Goal: Information Seeking & Learning: Learn about a topic

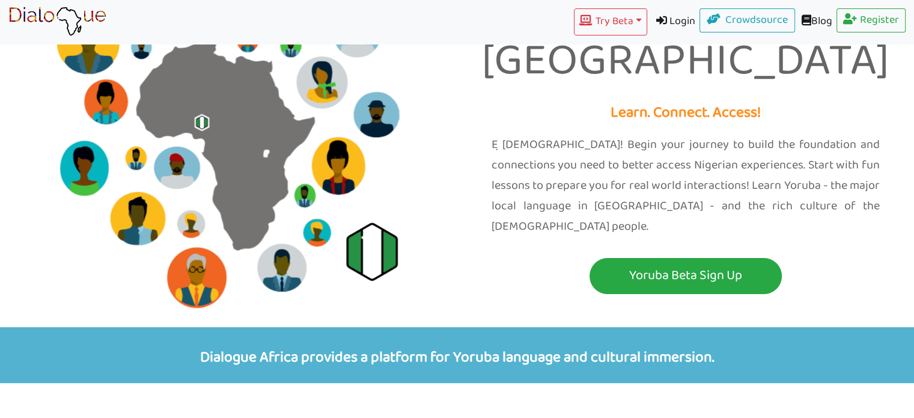
scroll to position [115, 0]
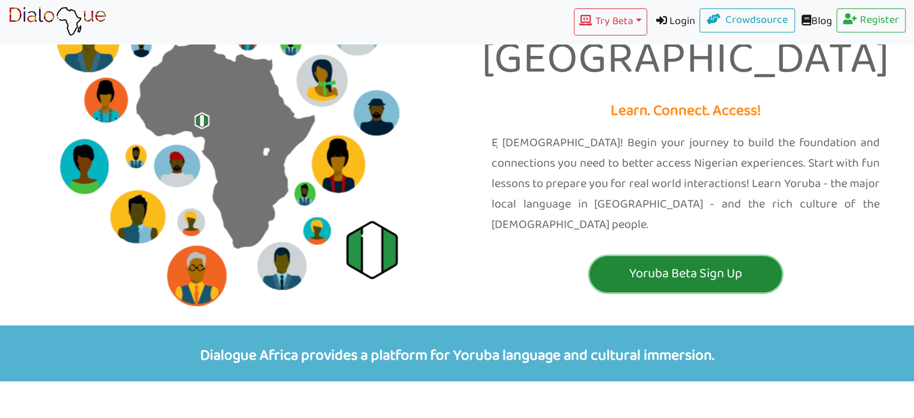
click at [726, 256] on button "Yoruba Beta Sign Up" at bounding box center [685, 274] width 192 height 36
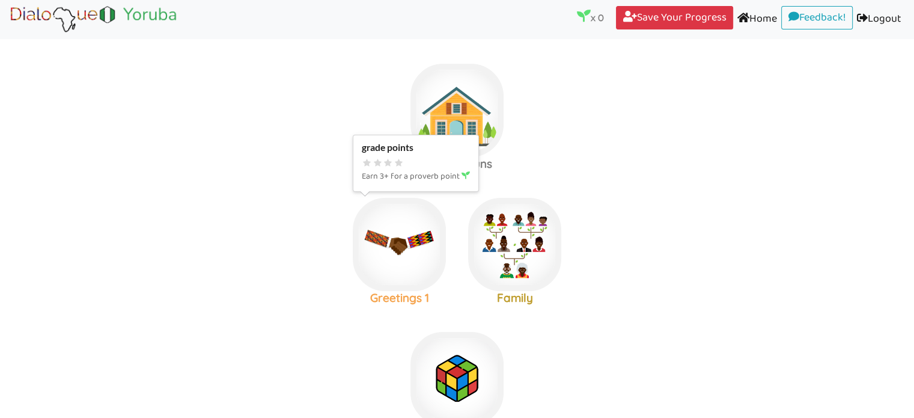
click at [421, 270] on img at bounding box center [399, 244] width 93 height 93
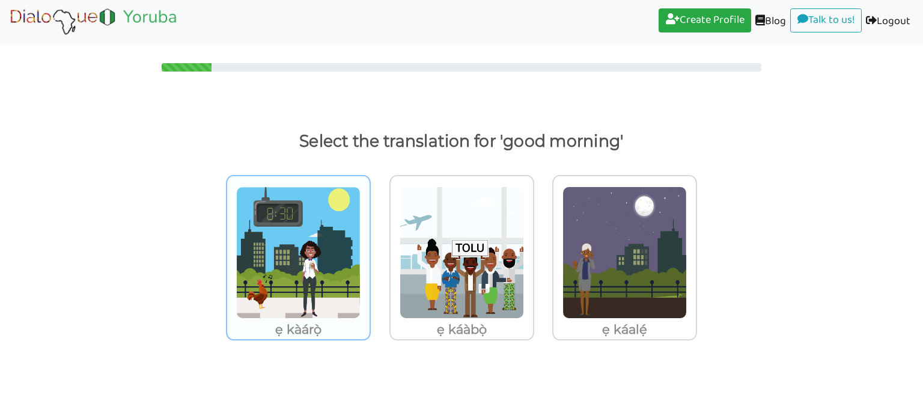
click at [318, 304] on img at bounding box center [298, 252] width 124 height 132
click at [369, 249] on input "ẹ kàárọ̀" at bounding box center [373, 244] width 9 height 9
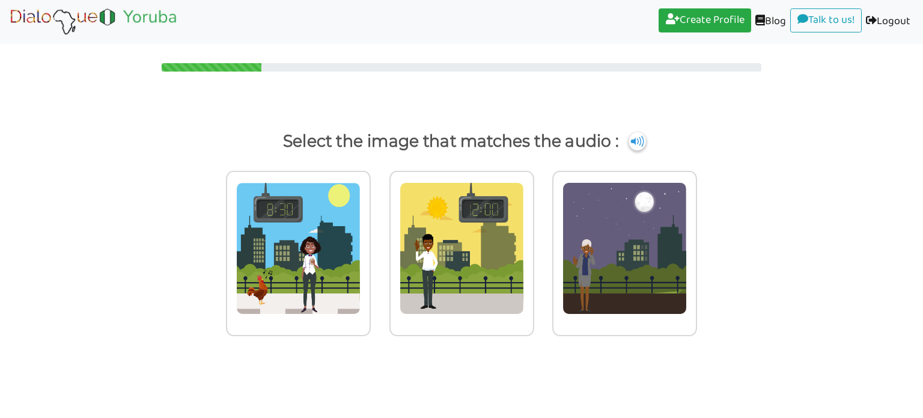
drag, startPoint x: 922, startPoint y: 175, endPoint x: 913, endPoint y: 164, distance: 14.1
click at [913, 164] on html "Create Profile (current) Blog (current) Talk to us! (current) Logout (current) …" at bounding box center [461, 209] width 923 height 418
click at [313, 263] on img at bounding box center [298, 248] width 124 height 132
click at [369, 245] on input "radio" at bounding box center [373, 240] width 9 height 9
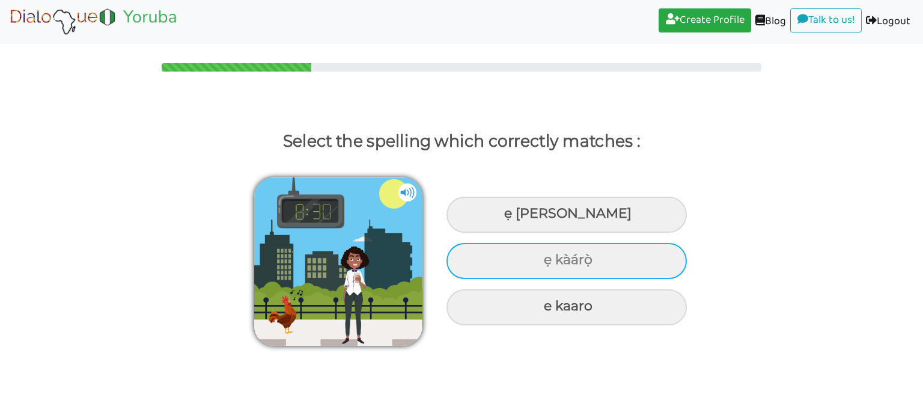
click at [608, 266] on div "ẹ kàárọ̀" at bounding box center [566, 261] width 240 height 36
click at [549, 264] on input "ẹ kàárọ̀" at bounding box center [545, 260] width 8 height 8
radio input "true"
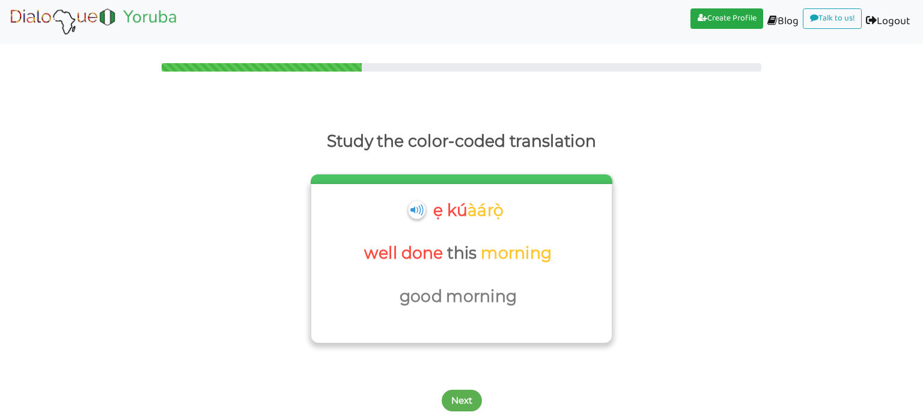
click at [524, 259] on p "morning" at bounding box center [518, 253] width 74 height 29
click at [457, 401] on button "Next" at bounding box center [462, 400] width 40 height 22
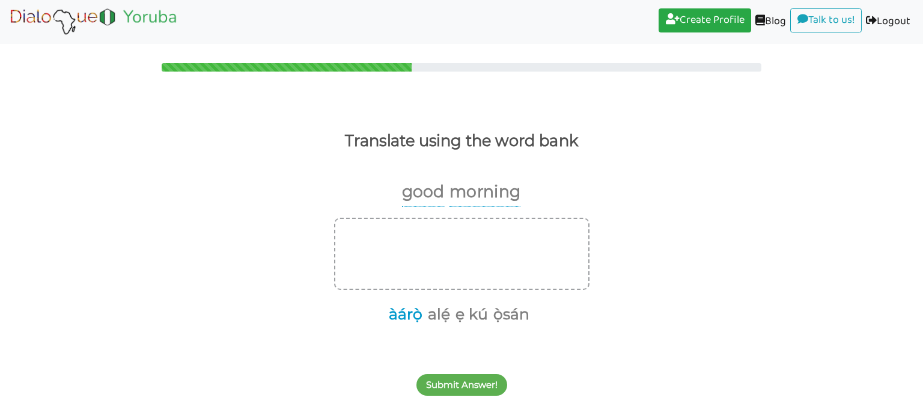
click at [418, 317] on button "àárọ̀" at bounding box center [403, 314] width 38 height 23
click at [466, 240] on button "àárọ̀" at bounding box center [459, 234] width 38 height 23
click at [457, 321] on button "ẹ kú" at bounding box center [469, 314] width 37 height 23
click at [425, 319] on button "àárọ̀" at bounding box center [423, 314] width 38 height 23
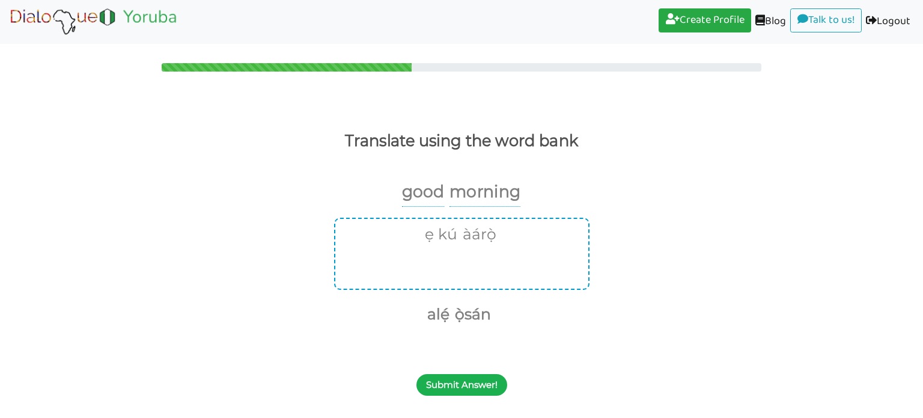
click at [481, 380] on button "Submit Answer!" at bounding box center [461, 385] width 91 height 22
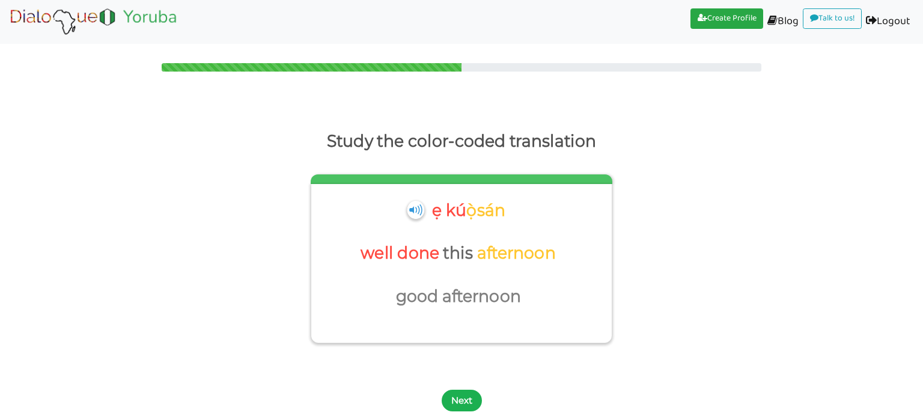
click at [461, 402] on button "Next" at bounding box center [462, 400] width 40 height 22
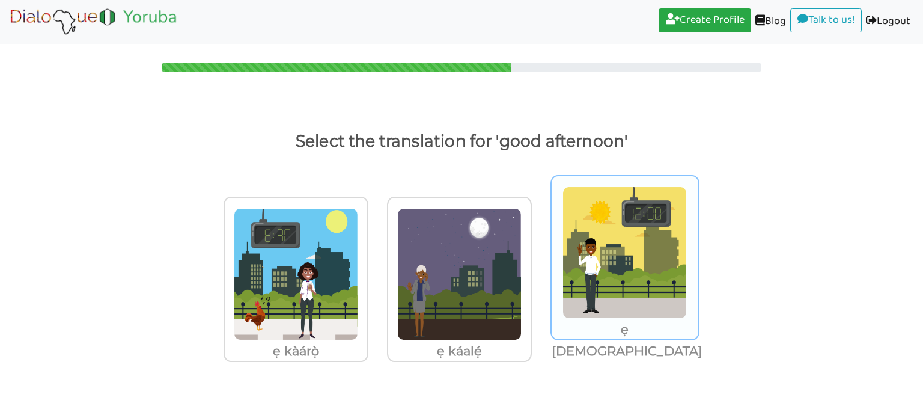
click at [633, 297] on img at bounding box center [624, 252] width 124 height 132
click at [696, 249] on input "ẹ [DEMOGRAPHIC_DATA]" at bounding box center [700, 244] width 9 height 9
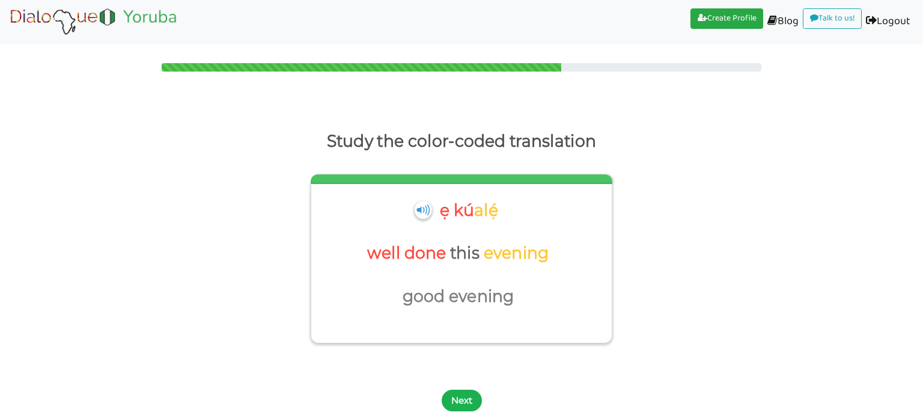
click at [455, 405] on button "Next" at bounding box center [462, 400] width 40 height 22
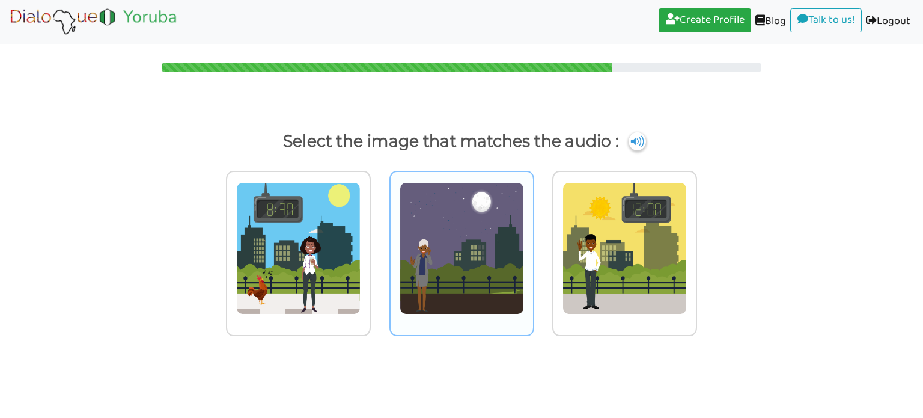
click at [463, 274] on img at bounding box center [462, 248] width 124 height 132
click at [533, 245] on input "radio" at bounding box center [537, 240] width 9 height 9
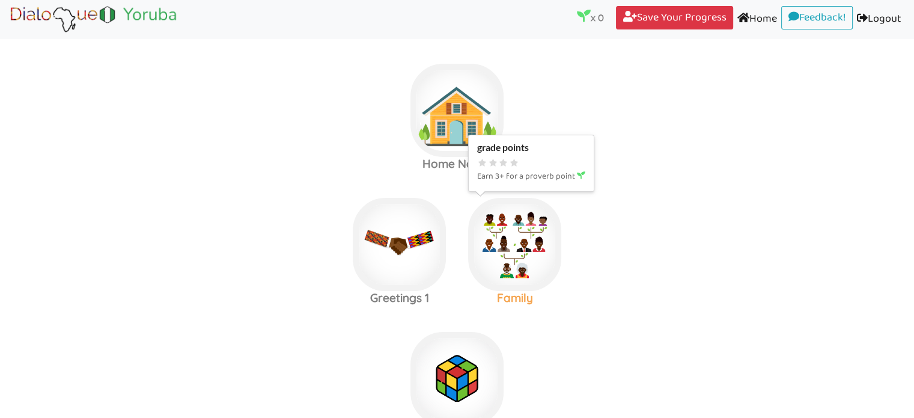
click at [535, 240] on img at bounding box center [514, 244] width 93 height 93
click at [459, 127] on img at bounding box center [456, 110] width 93 height 93
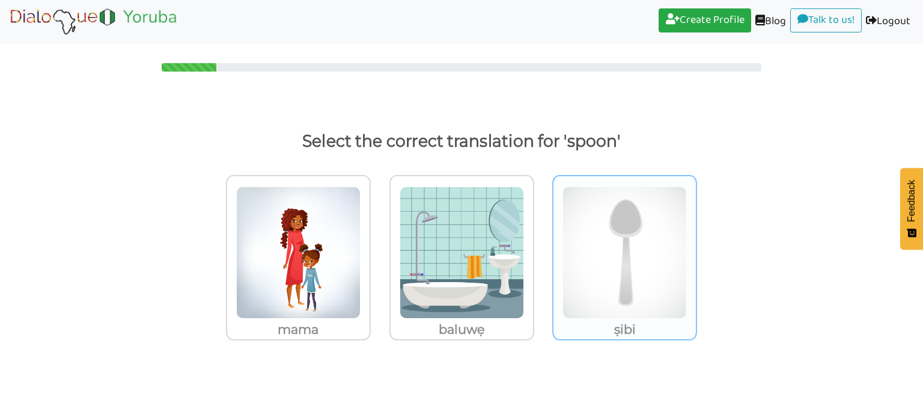
click at [579, 217] on img at bounding box center [624, 252] width 124 height 132
click at [696, 240] on input "ṣibi" at bounding box center [700, 244] width 9 height 9
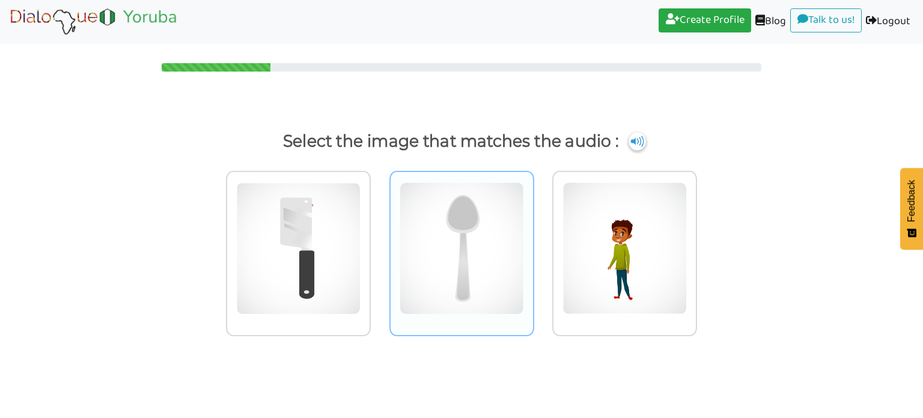
click at [487, 258] on img at bounding box center [462, 248] width 124 height 132
click at [533, 245] on input "radio" at bounding box center [537, 240] width 9 height 9
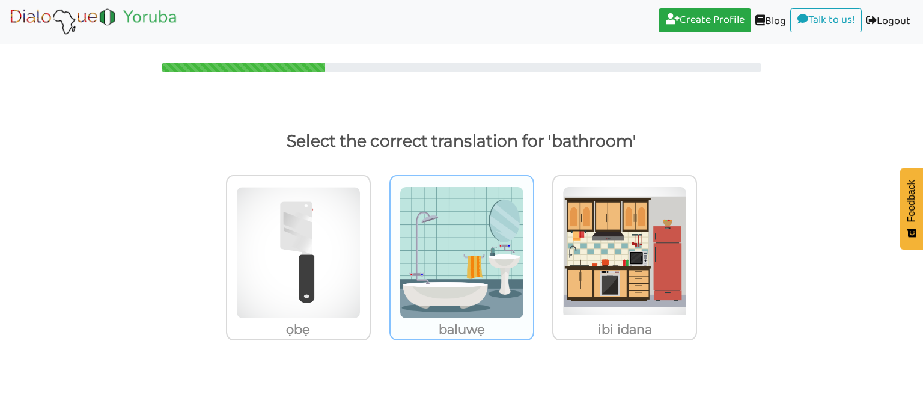
click at [473, 270] on img at bounding box center [462, 252] width 124 height 132
click at [533, 249] on input "baluwẹ" at bounding box center [537, 244] width 9 height 9
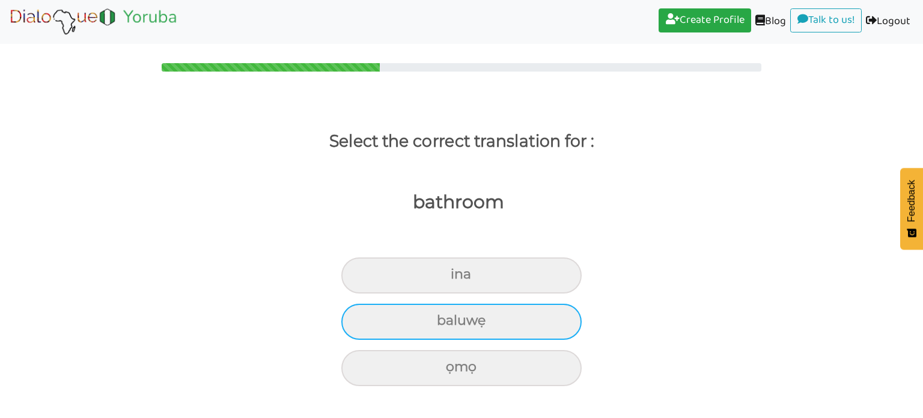
click at [513, 319] on div "baluwẹ" at bounding box center [461, 321] width 240 height 36
click at [446, 319] on input "baluwẹ" at bounding box center [442, 321] width 8 height 8
radio input "true"
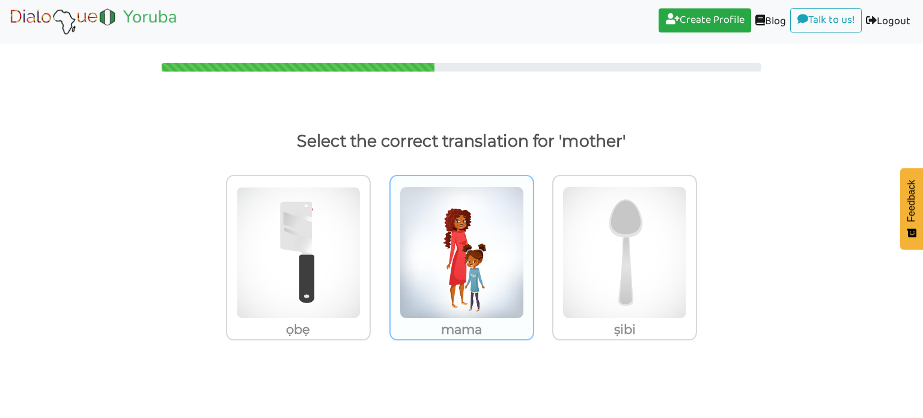
click at [469, 272] on img at bounding box center [462, 252] width 124 height 132
click at [533, 249] on input "mama" at bounding box center [537, 244] width 9 height 9
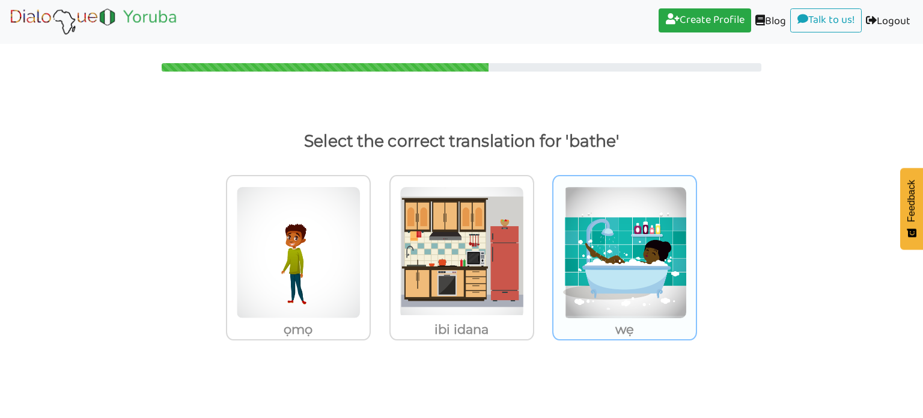
click at [597, 269] on img at bounding box center [624, 252] width 124 height 132
click at [696, 249] on input "wẹ" at bounding box center [700, 244] width 9 height 9
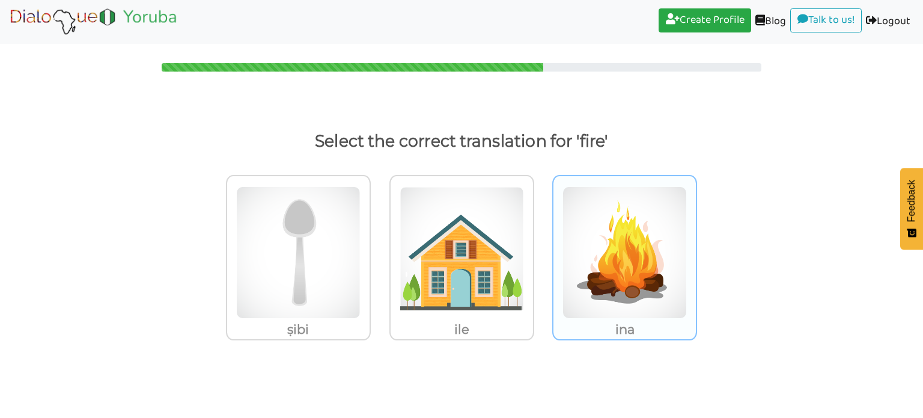
click at [596, 279] on img at bounding box center [624, 252] width 124 height 132
click at [696, 249] on input "ina" at bounding box center [700, 244] width 9 height 9
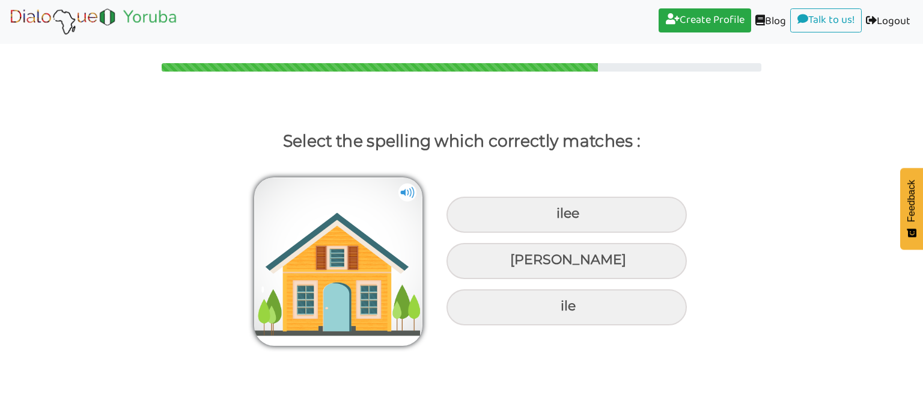
click at [409, 196] on img at bounding box center [407, 192] width 18 height 18
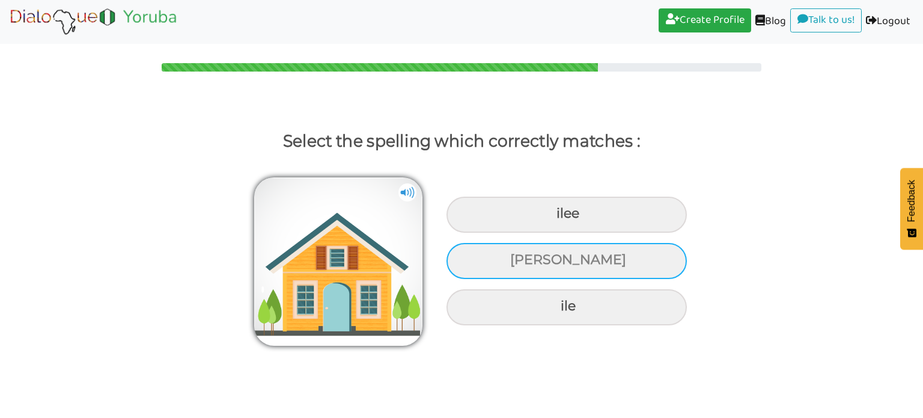
click at [556, 264] on div "[PERSON_NAME]" at bounding box center [566, 261] width 240 height 36
click at [515, 264] on input "[PERSON_NAME]" at bounding box center [512, 260] width 8 height 8
radio input "true"
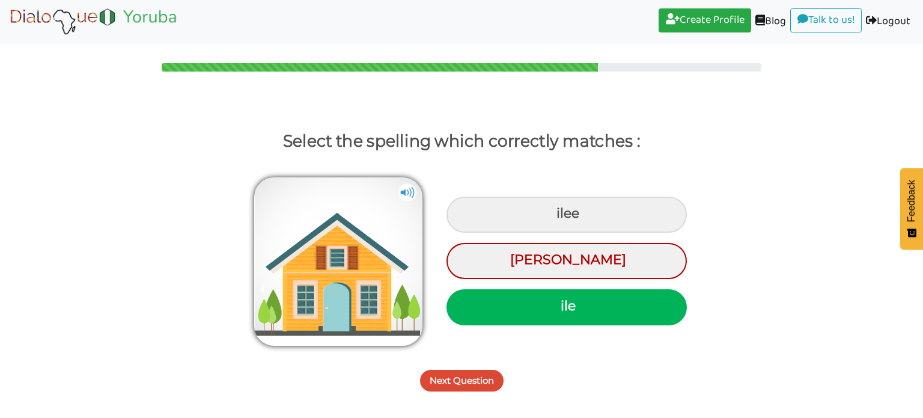
click at [560, 297] on div "ile" at bounding box center [566, 307] width 240 height 36
click at [560, 302] on input "ile" at bounding box center [562, 306] width 8 height 8
radio input "true"
click at [487, 393] on div "Next Question" at bounding box center [461, 373] width 923 height 47
click at [492, 389] on button "Next Question" at bounding box center [462, 380] width 84 height 22
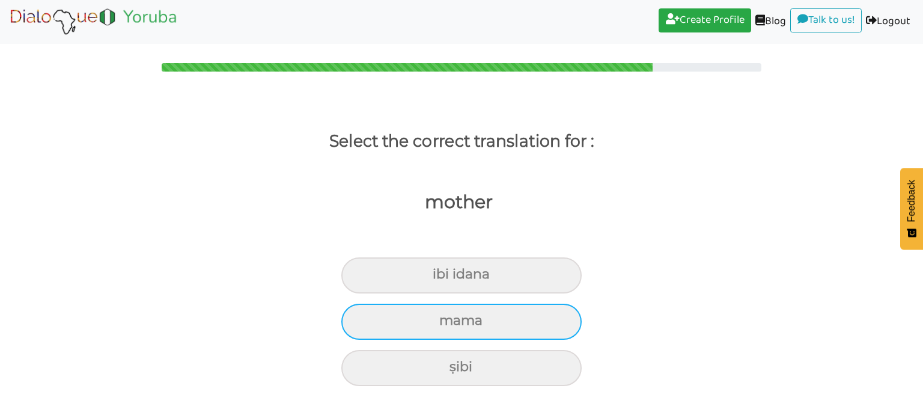
click at [512, 330] on div "mama" at bounding box center [461, 321] width 240 height 36
click at [448, 324] on input "mama" at bounding box center [444, 321] width 8 height 8
radio input "true"
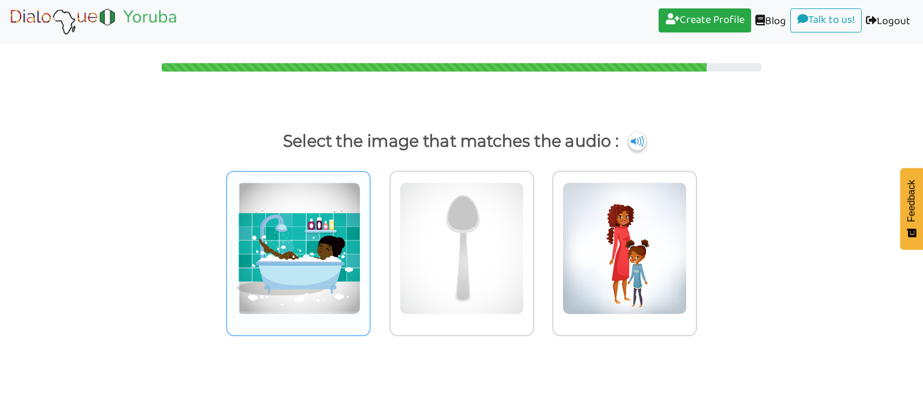
click at [342, 273] on img at bounding box center [298, 248] width 124 height 132
click at [369, 245] on input "radio" at bounding box center [373, 240] width 9 height 9
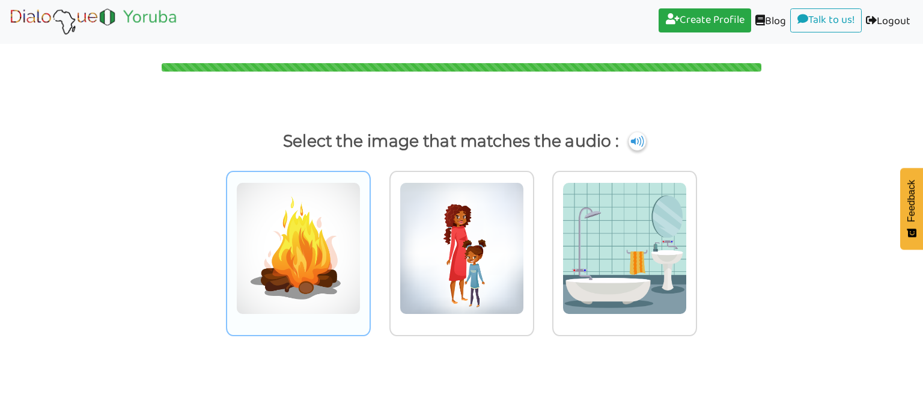
click at [320, 269] on img at bounding box center [298, 248] width 124 height 132
click at [369, 245] on input "radio" at bounding box center [373, 240] width 9 height 9
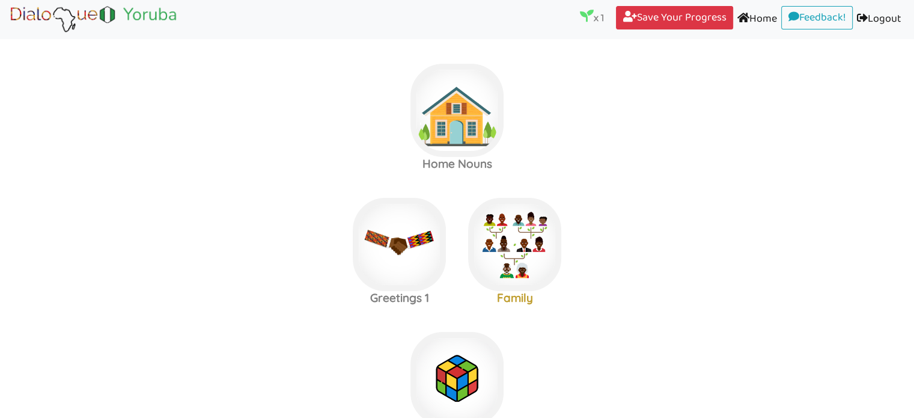
scroll to position [115, 0]
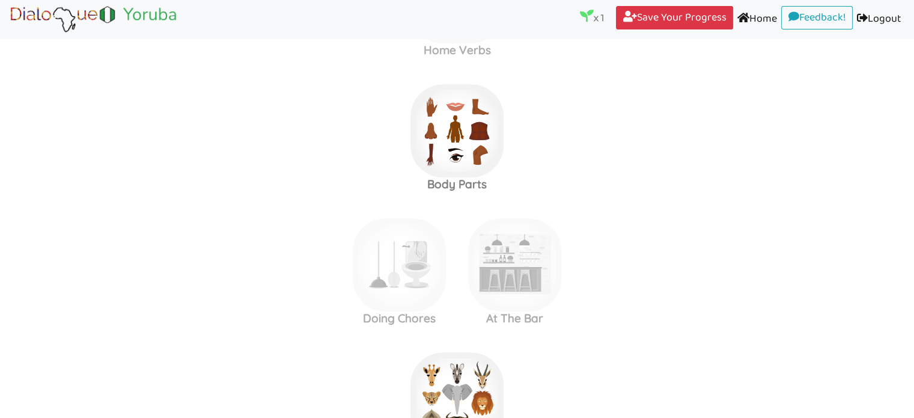
scroll to position [776, 0]
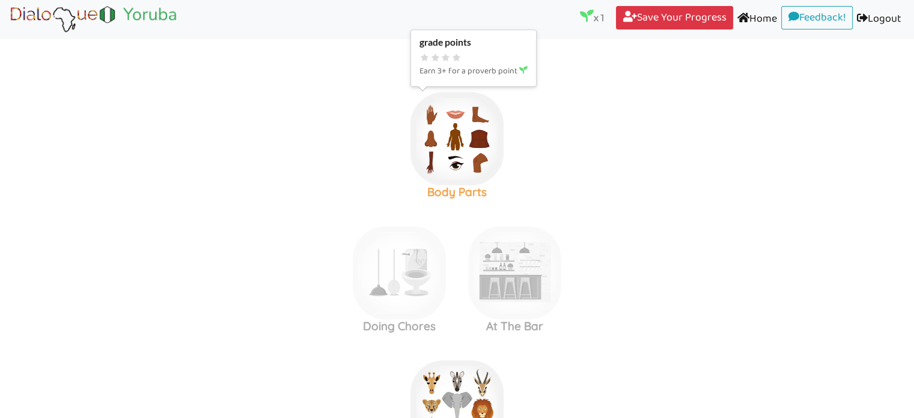
click at [471, 133] on img at bounding box center [456, 138] width 93 height 93
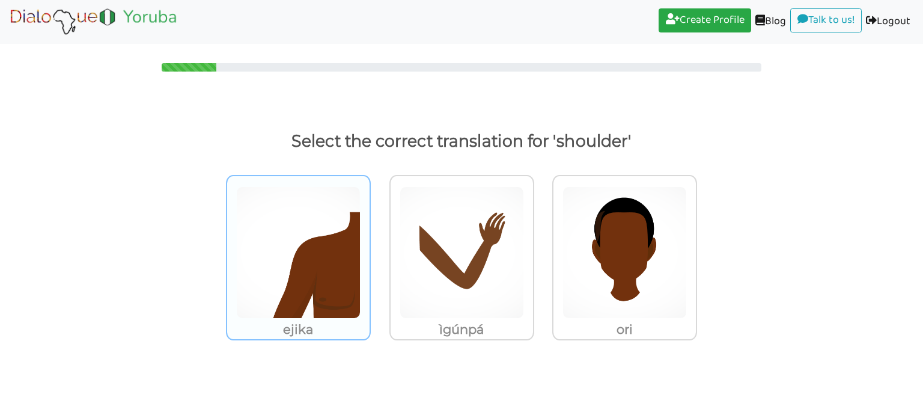
click at [325, 276] on img at bounding box center [298, 252] width 124 height 132
click at [369, 249] on input "ejika" at bounding box center [373, 244] width 9 height 9
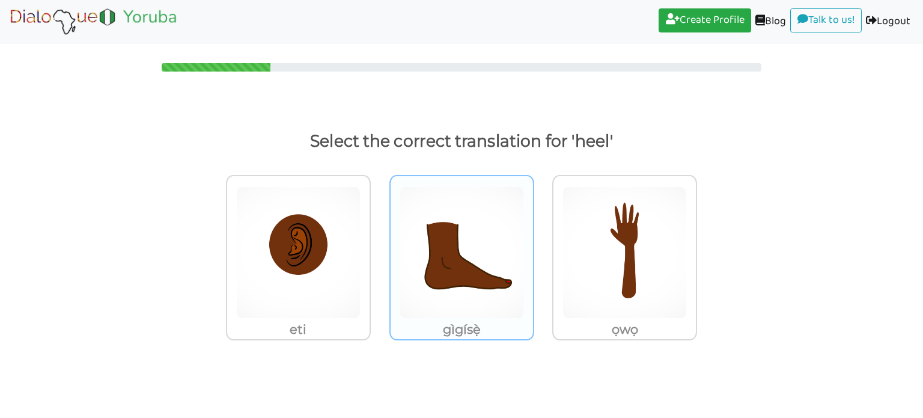
click at [421, 314] on img at bounding box center [462, 252] width 124 height 132
click at [533, 249] on input "gìgísẹ̀" at bounding box center [537, 244] width 9 height 9
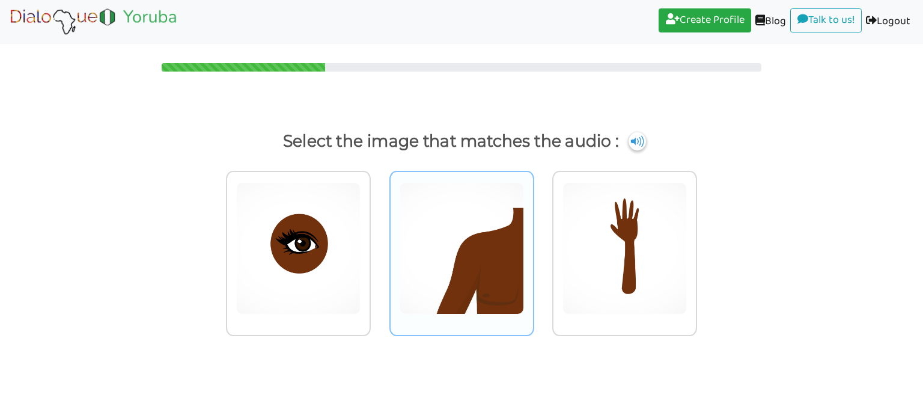
click at [461, 292] on img at bounding box center [462, 248] width 124 height 132
click at [533, 245] on input "radio" at bounding box center [537, 240] width 9 height 9
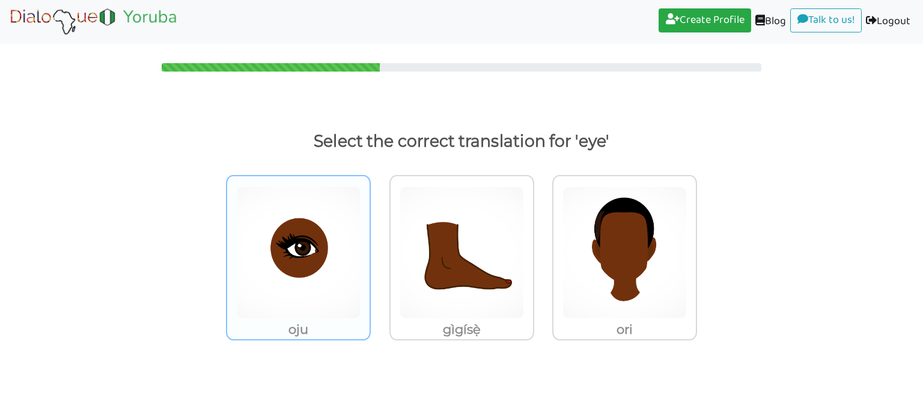
click at [308, 281] on img at bounding box center [298, 252] width 124 height 132
click at [369, 249] on input "oju" at bounding box center [373, 244] width 9 height 9
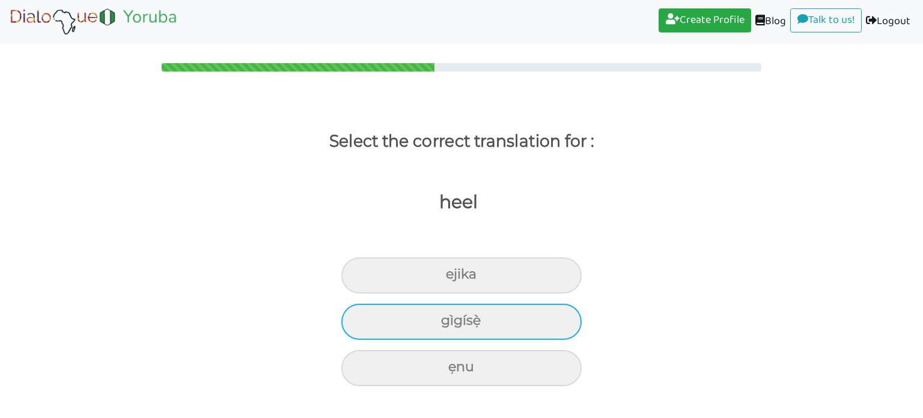
click at [556, 320] on div "gìgísẹ̀" at bounding box center [461, 321] width 240 height 36
click at [450, 320] on input "gìgísẹ̀" at bounding box center [446, 321] width 8 height 8
radio input "true"
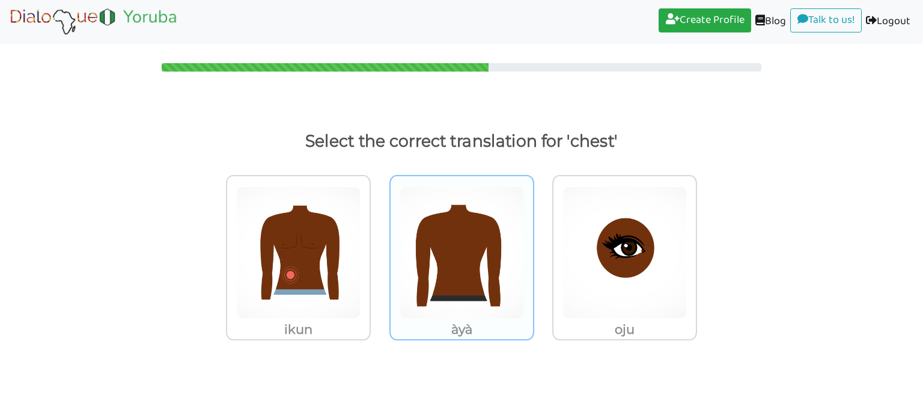
click at [470, 293] on img at bounding box center [462, 252] width 124 height 132
click at [533, 249] on input "àyà" at bounding box center [537, 244] width 9 height 9
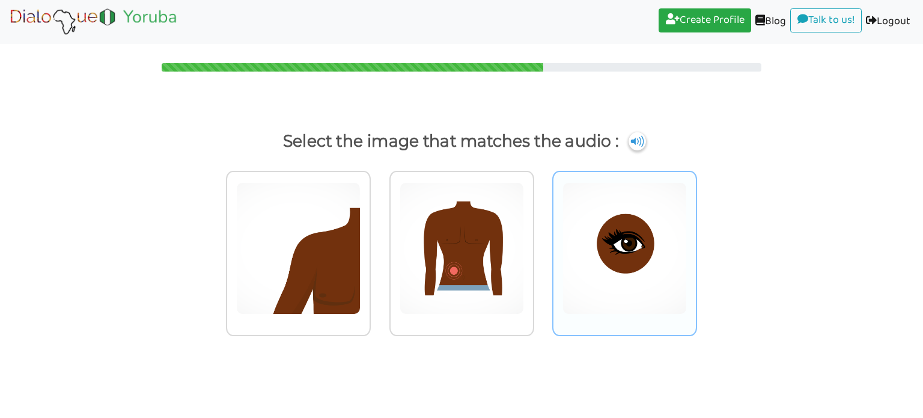
click at [580, 279] on img at bounding box center [624, 248] width 124 height 132
click at [696, 245] on input "radio" at bounding box center [700, 240] width 9 height 9
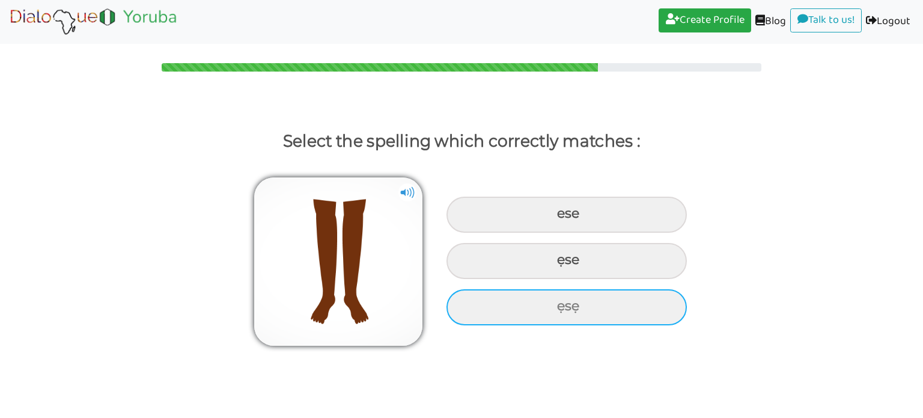
click at [551, 300] on div "ẹsẹ" at bounding box center [566, 307] width 240 height 36
click at [555, 302] on input "ẹsẹ" at bounding box center [559, 306] width 8 height 8
radio input "true"
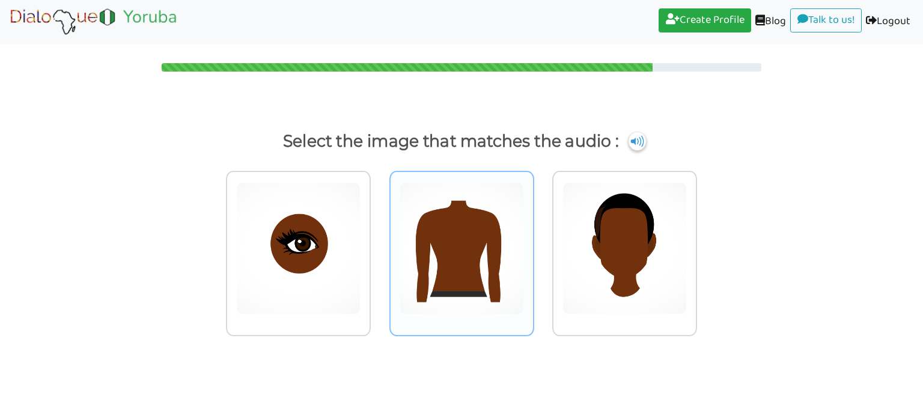
click at [497, 261] on img at bounding box center [462, 248] width 124 height 132
click at [533, 245] on input "radio" at bounding box center [537, 240] width 9 height 9
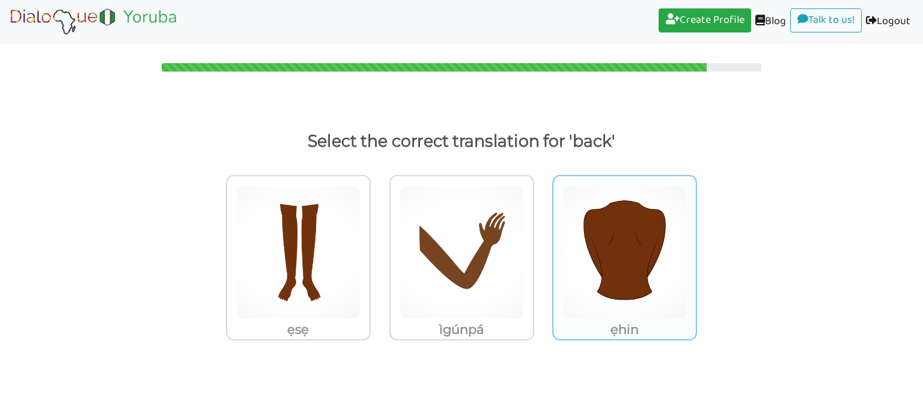
click at [608, 276] on img at bounding box center [624, 252] width 124 height 132
click at [696, 249] on input "ẹhin" at bounding box center [700, 244] width 9 height 9
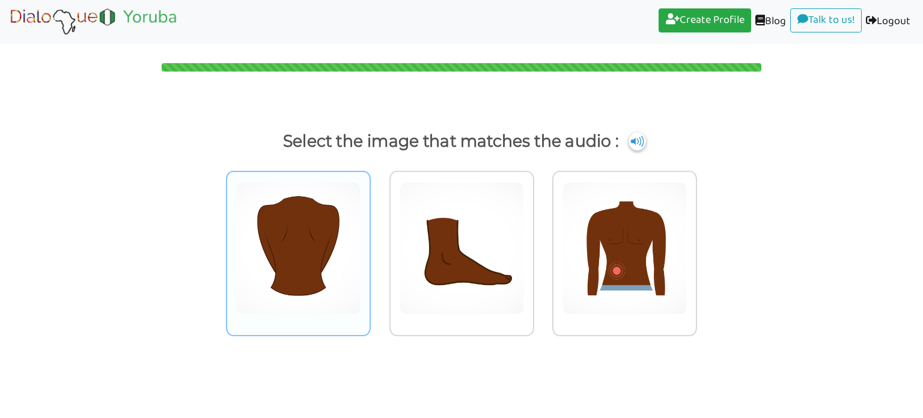
click at [327, 255] on img at bounding box center [298, 248] width 124 height 132
click at [369, 245] on input "radio" at bounding box center [373, 240] width 9 height 9
